Goal: Information Seeking & Learning: Learn about a topic

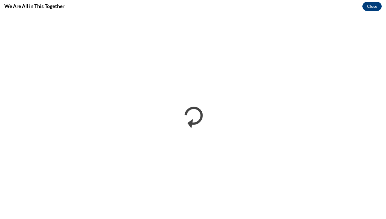
click at [327, 12] on div "We Are All in This Together Close" at bounding box center [193, 6] width 386 height 13
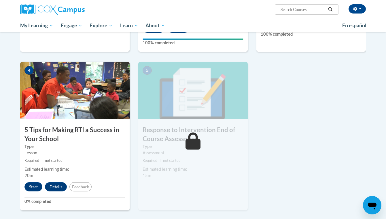
scroll to position [248, 0]
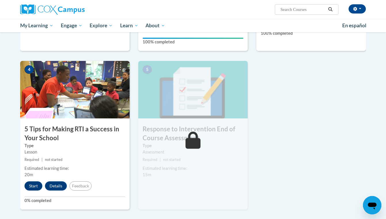
click at [37, 185] on button "Start" at bounding box center [33, 186] width 18 height 9
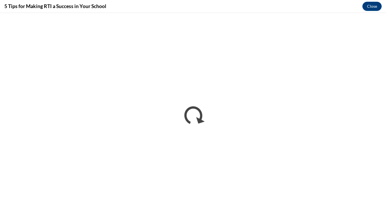
scroll to position [0, 0]
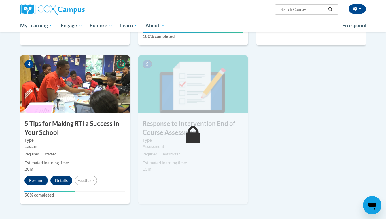
scroll to position [255, 0]
